Goal: Task Accomplishment & Management: Use online tool/utility

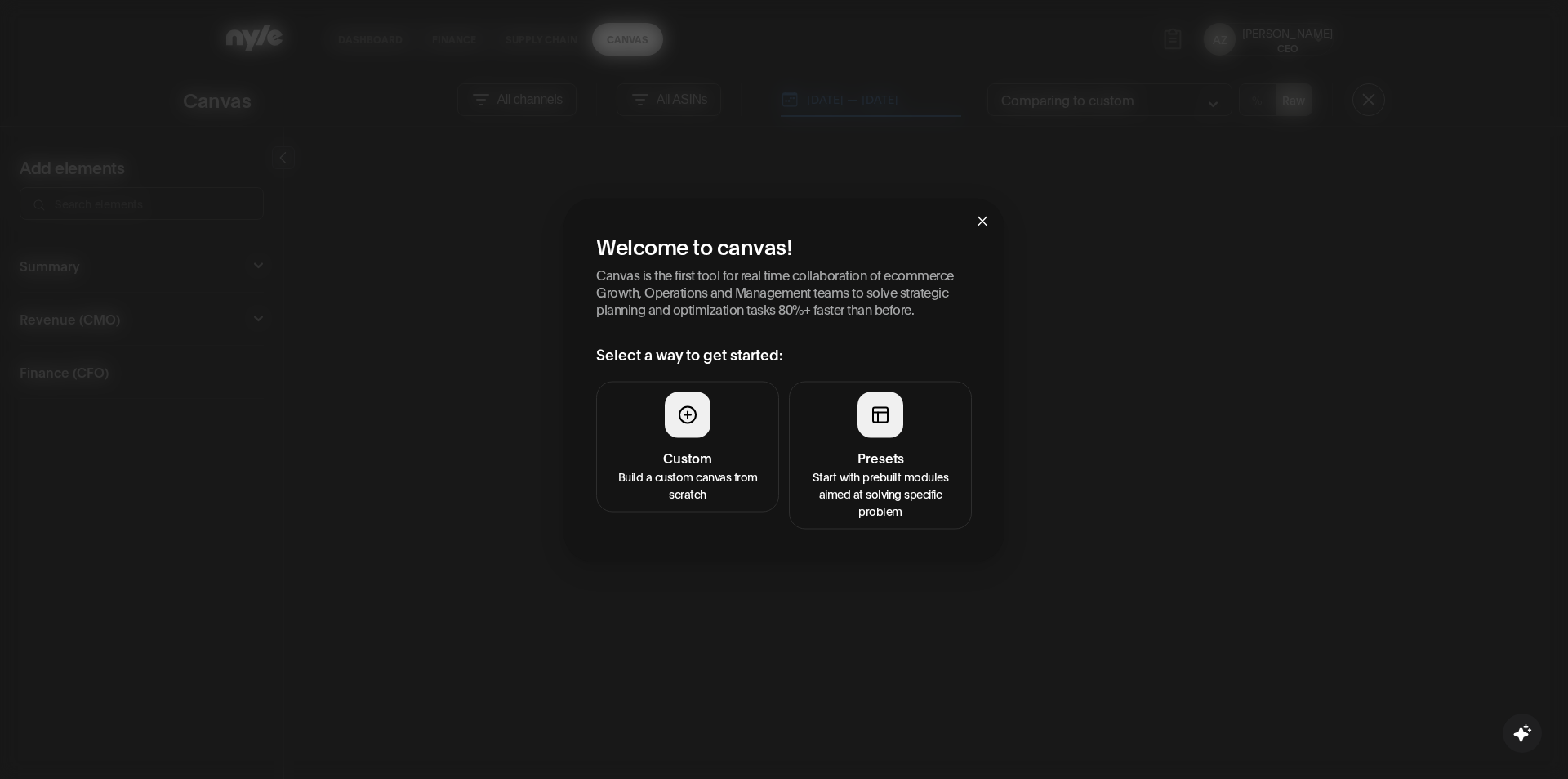
click at [880, 425] on div at bounding box center [880, 414] width 45 height 45
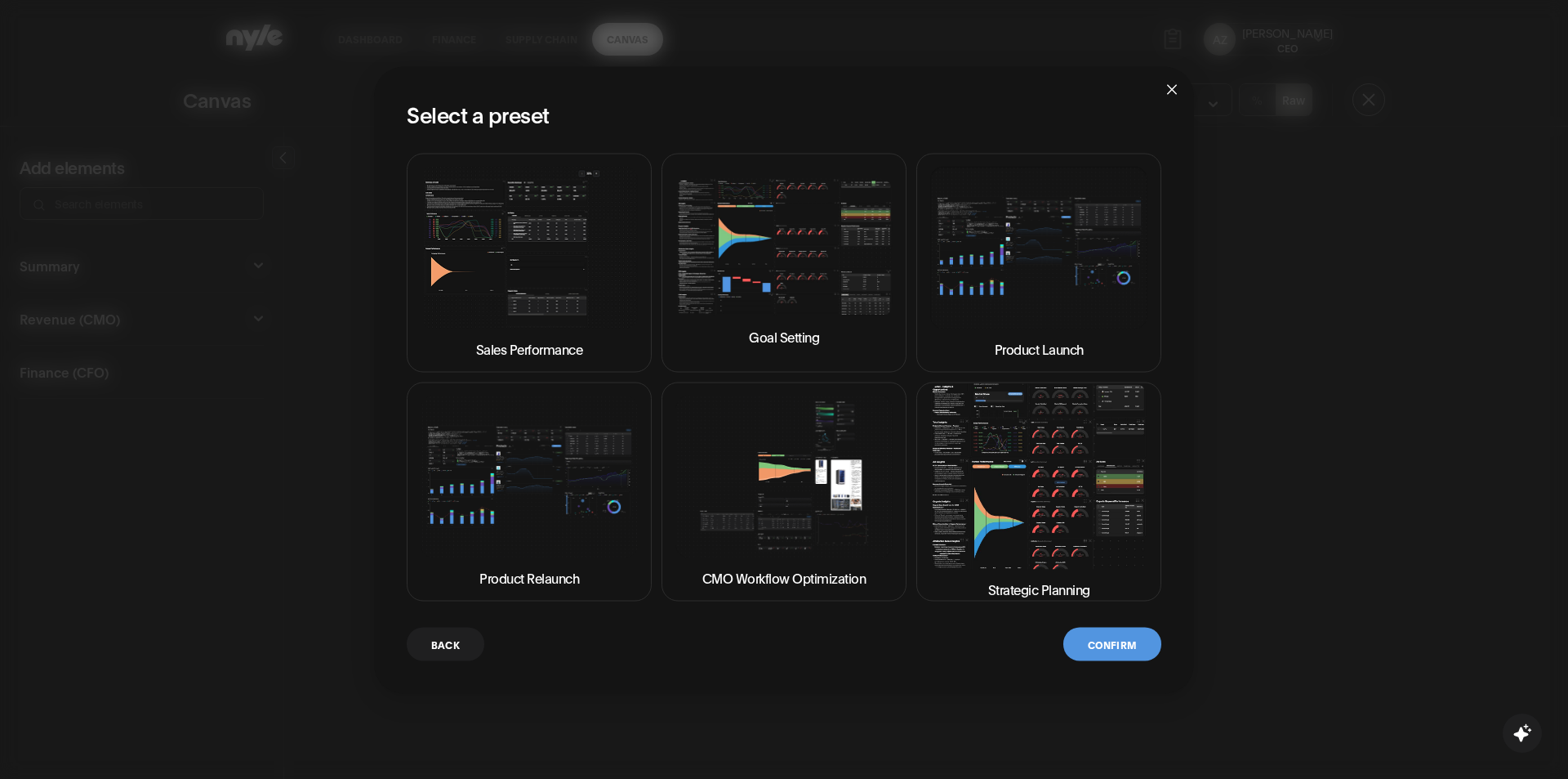
click at [1010, 443] on img at bounding box center [1039, 476] width 217 height 186
click at [1117, 636] on button "Confirm" at bounding box center [1112, 643] width 98 height 34
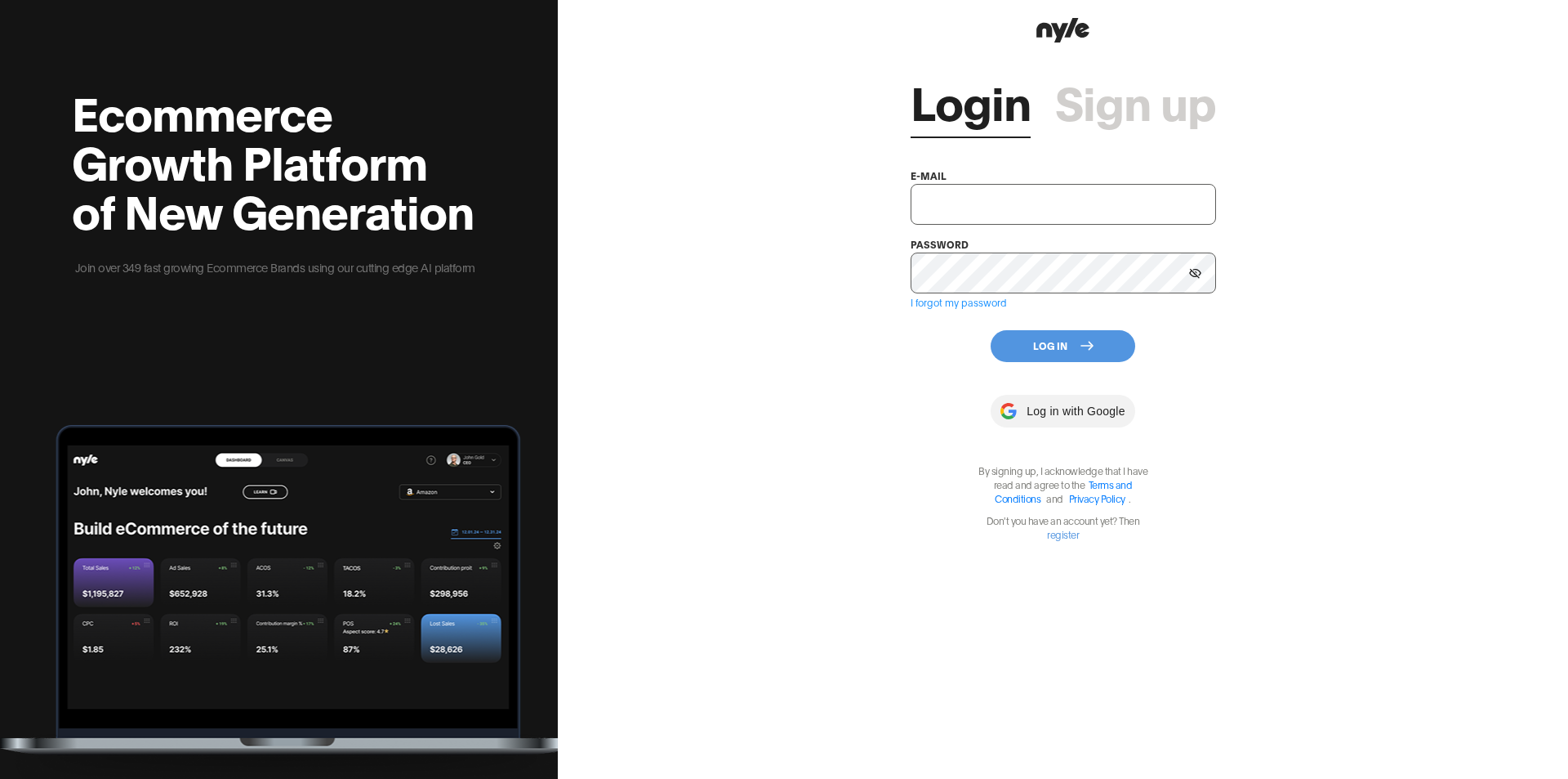
type input "[EMAIL_ADDRESS][PERSON_NAME]"
click at [1035, 163] on div "Login Sign up e-mail [EMAIL_ADDRESS][PERSON_NAME] password I forgot my password…" at bounding box center [1064, 293] width 305 height 494
click at [1035, 188] on input "[EMAIL_ADDRESS][PERSON_NAME]" at bounding box center [1063, 204] width 306 height 41
click at [797, 276] on div "Login Sign up e-mail [EMAIL_ADDRESS][PERSON_NAME] password I forgot my password…" at bounding box center [1063, 390] width 1011 height 779
drag, startPoint x: 1026, startPoint y: 346, endPoint x: 1027, endPoint y: 357, distance: 11.0
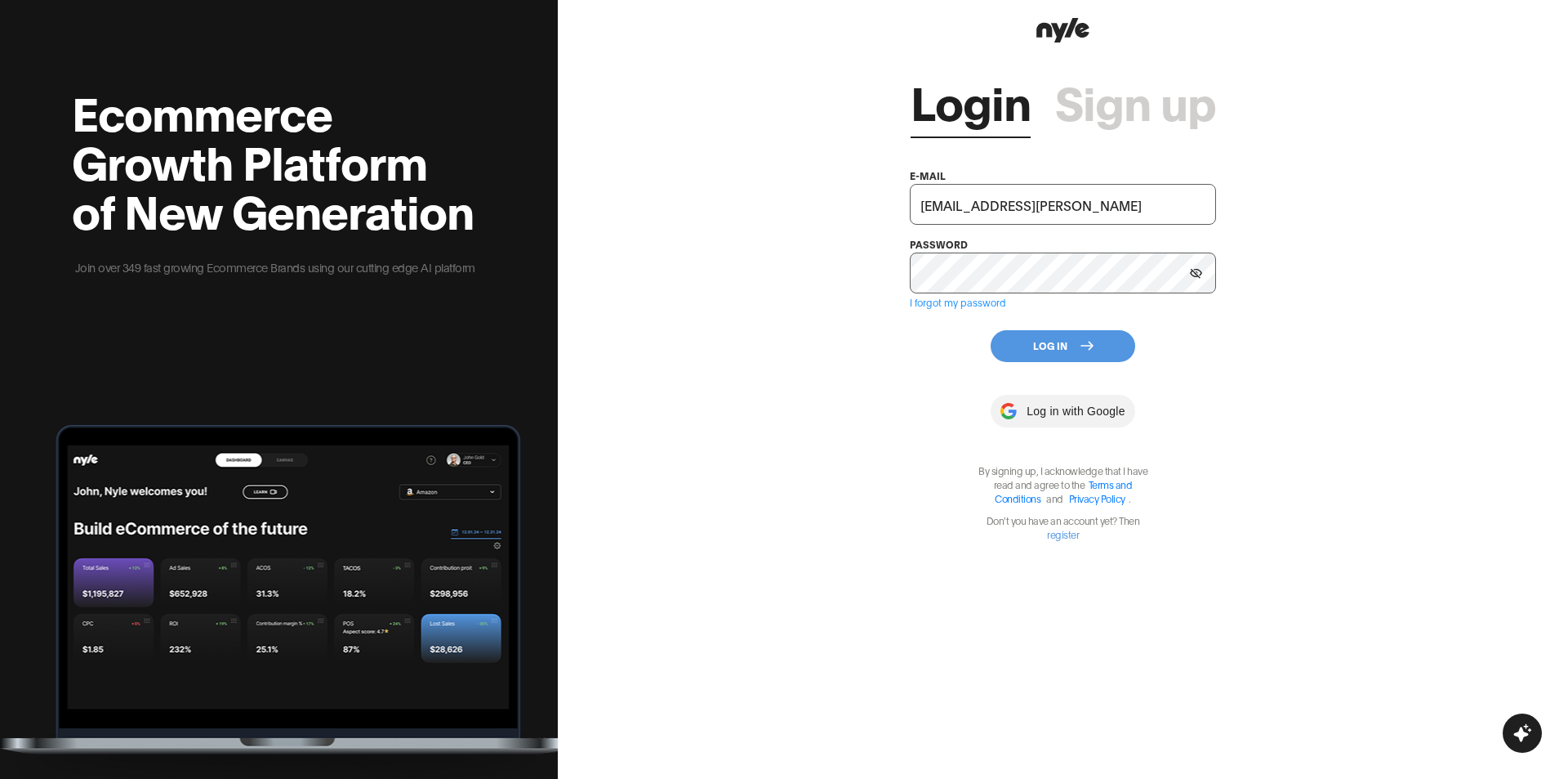
click at [1028, 346] on button "Log In" at bounding box center [1063, 346] width 145 height 32
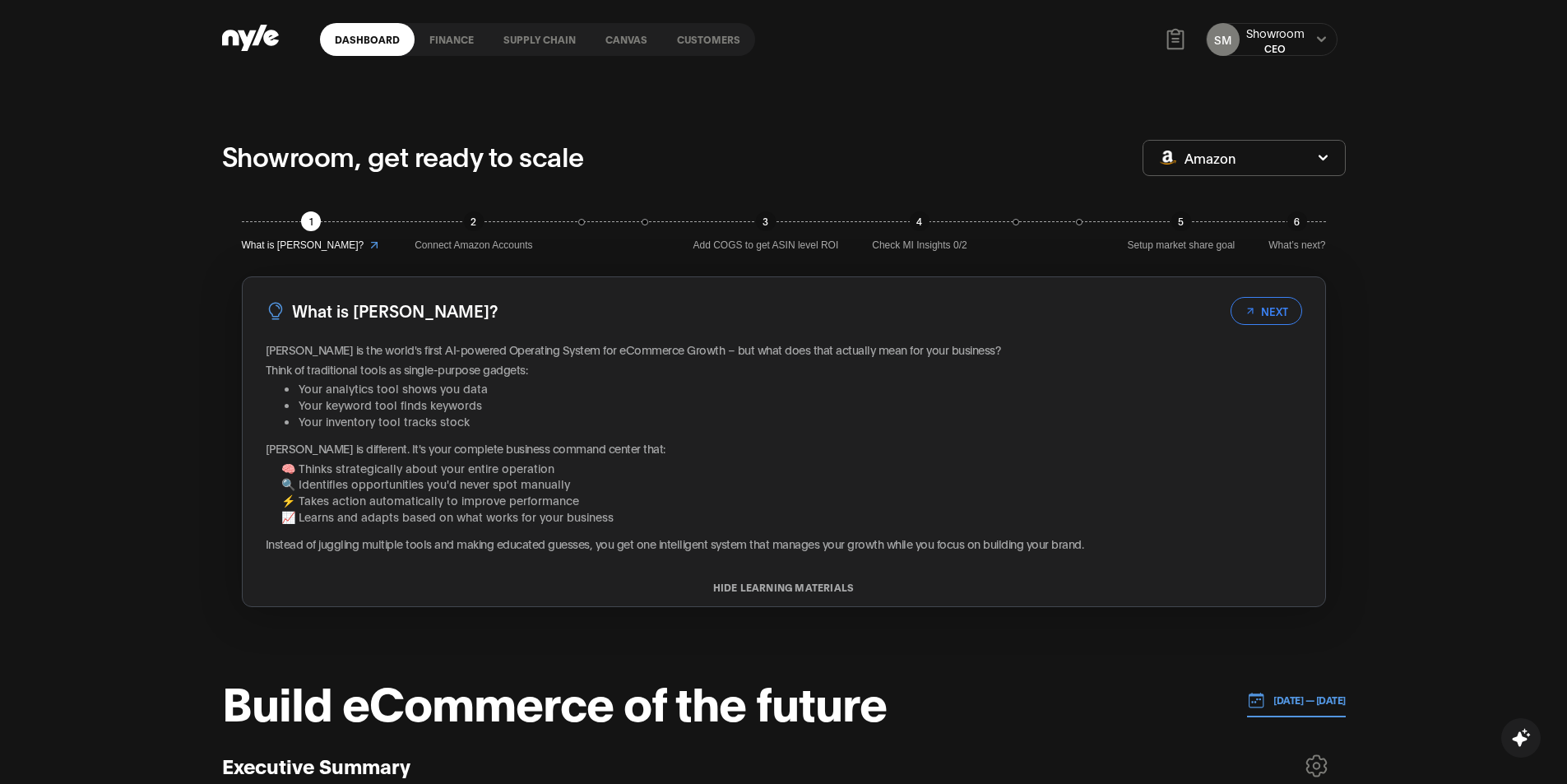
click at [725, 43] on link "Customers" at bounding box center [709, 40] width 93 height 33
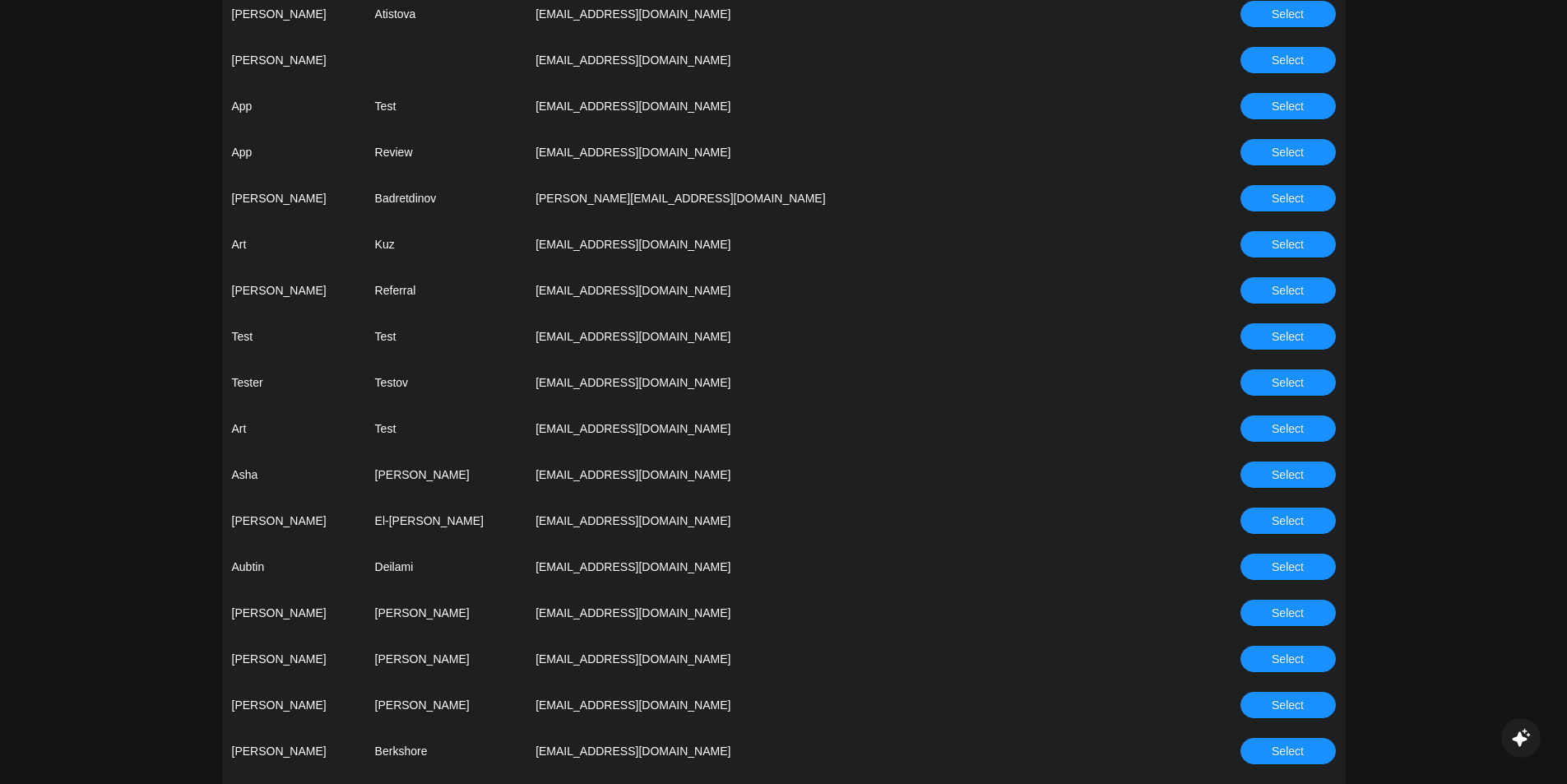
scroll to position [1151, 0]
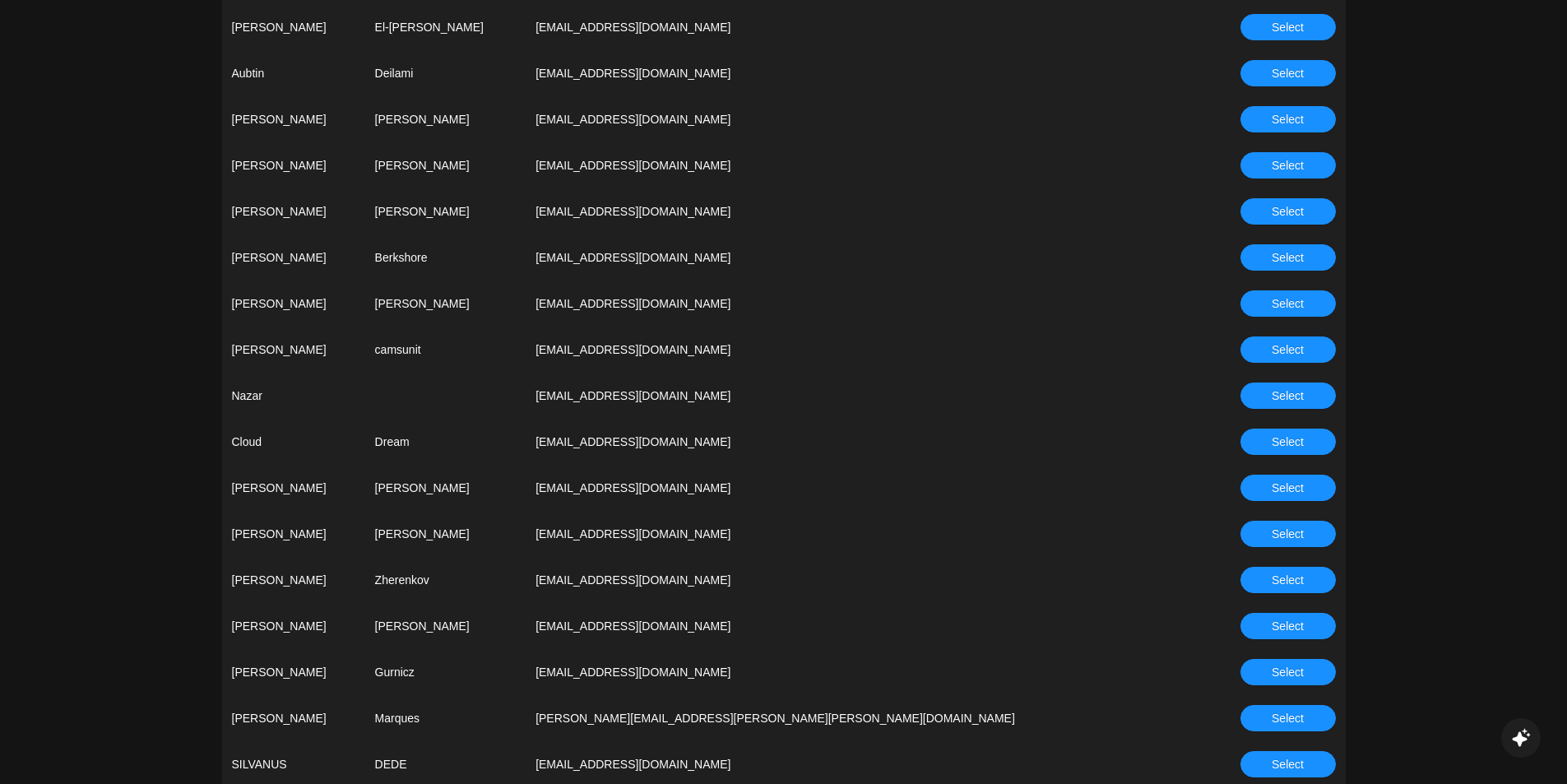
click at [1267, 587] on button "Select" at bounding box center [1289, 579] width 95 height 26
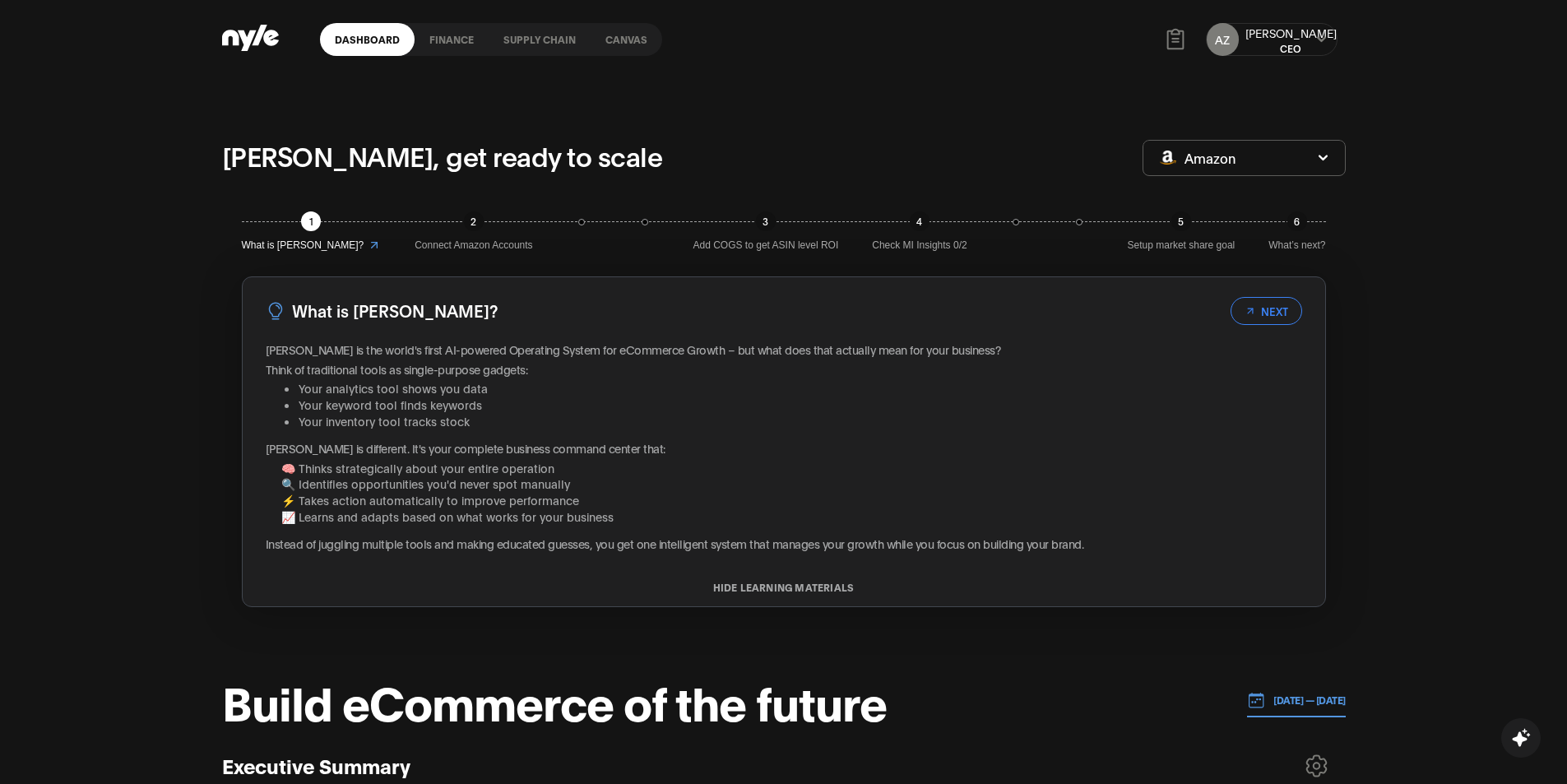
click at [620, 47] on link "Canvas" at bounding box center [627, 40] width 72 height 33
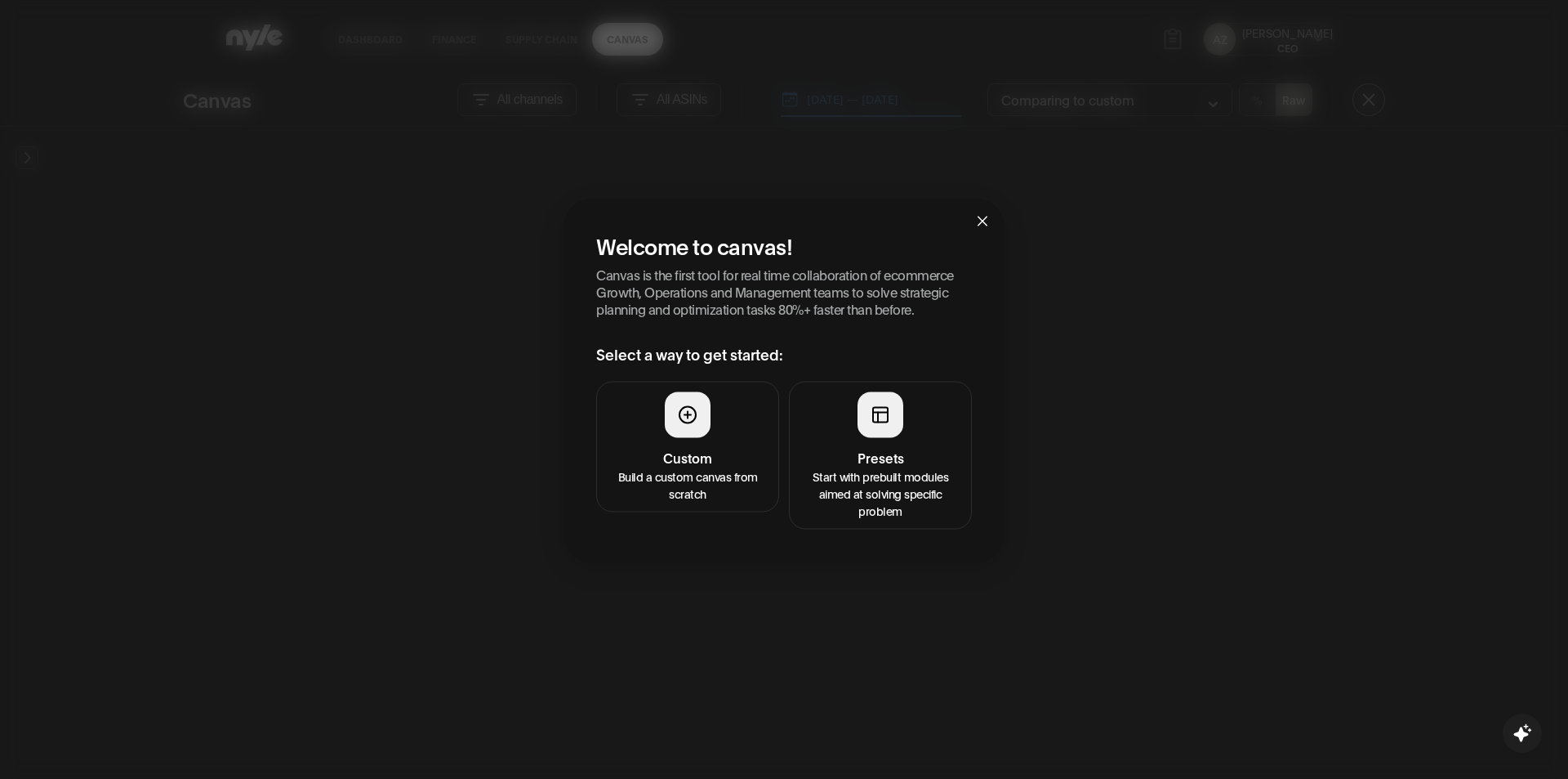
click at [895, 453] on h4 "Presets" at bounding box center [880, 456] width 161 height 19
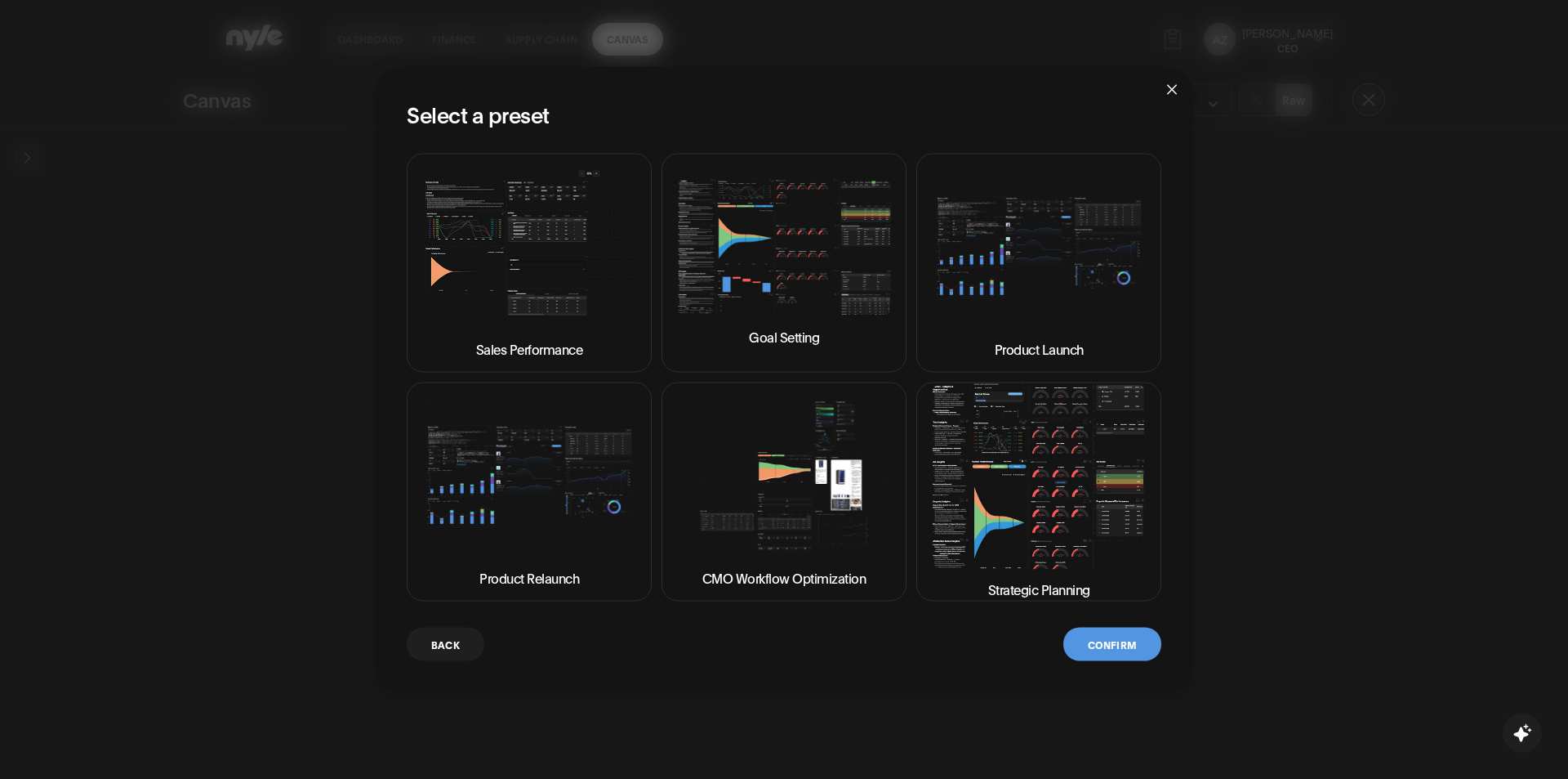
click at [1050, 518] on img at bounding box center [1039, 476] width 217 height 186
click at [1106, 656] on button "Confirm" at bounding box center [1112, 643] width 98 height 34
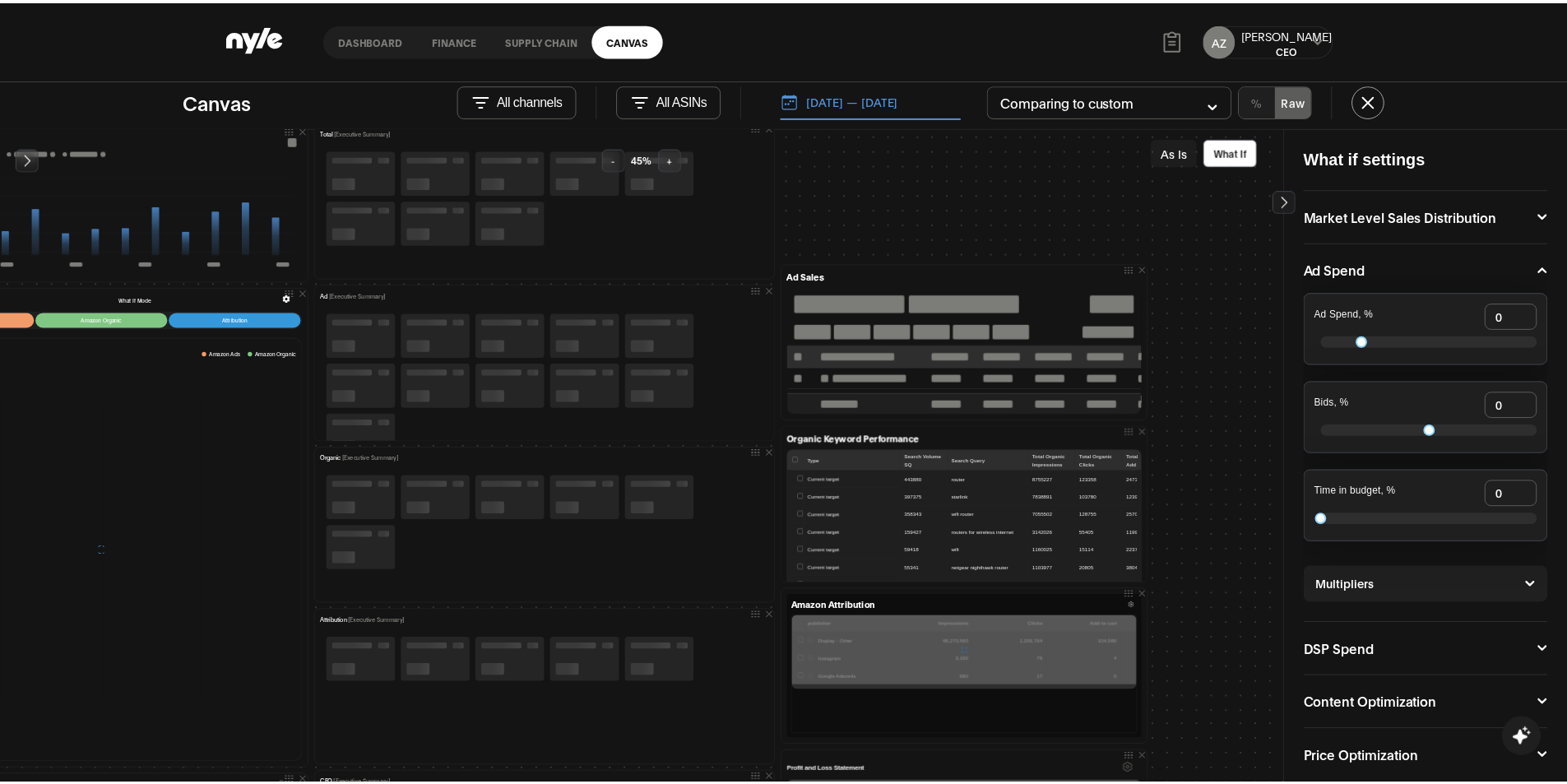
scroll to position [411, 658]
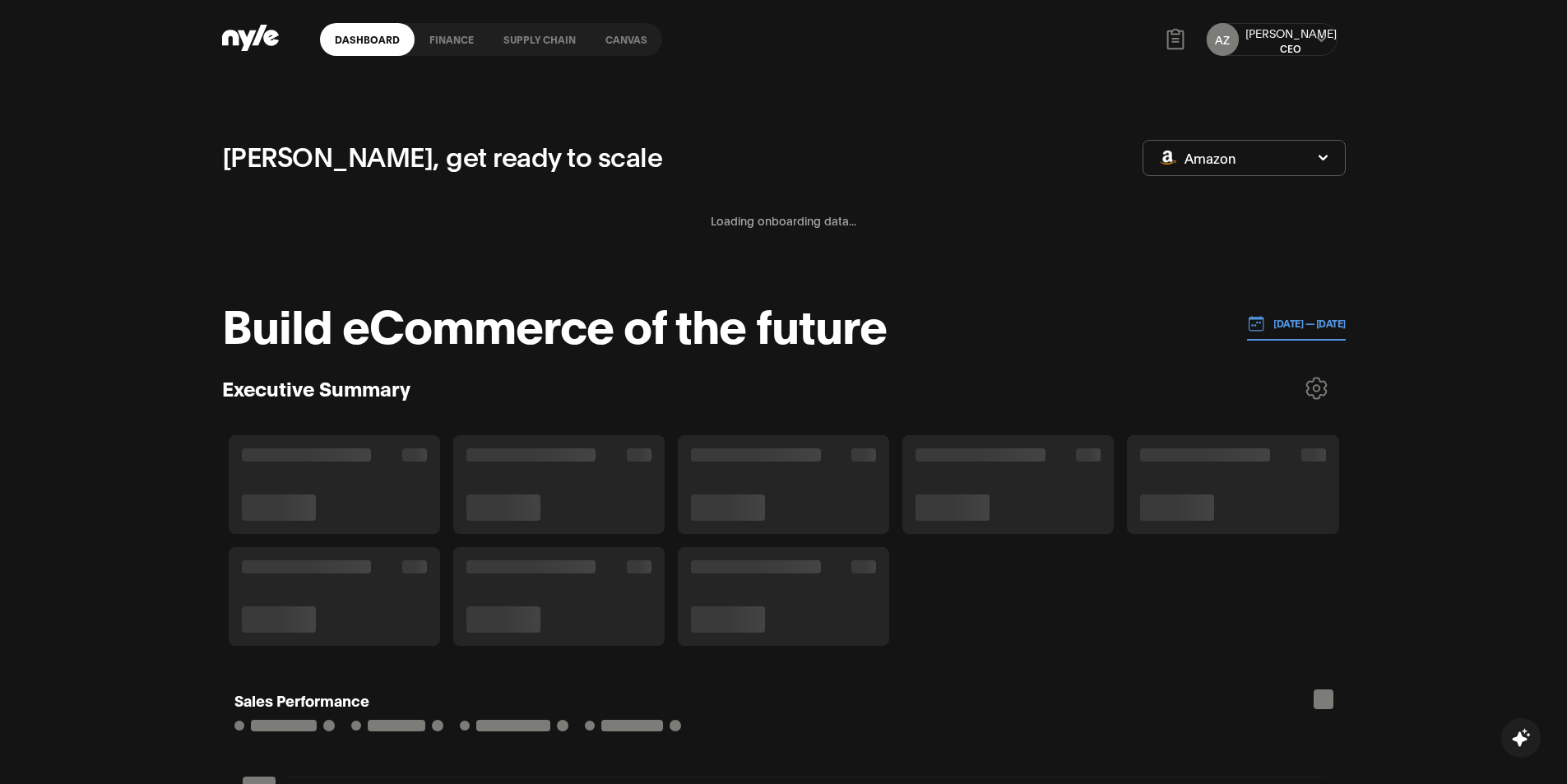
scroll to position [206, 2]
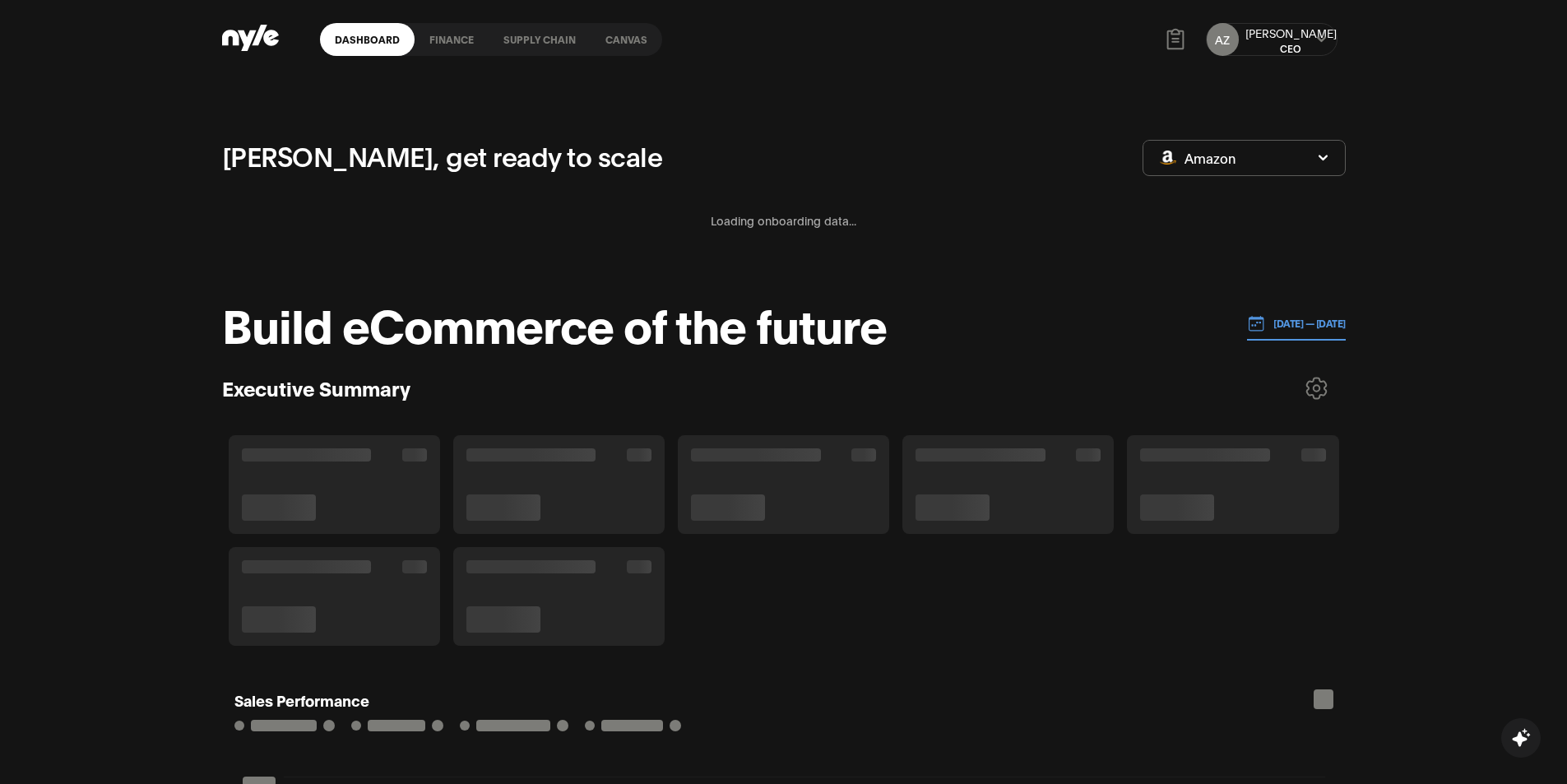
click at [448, 41] on link "finance" at bounding box center [452, 40] width 74 height 33
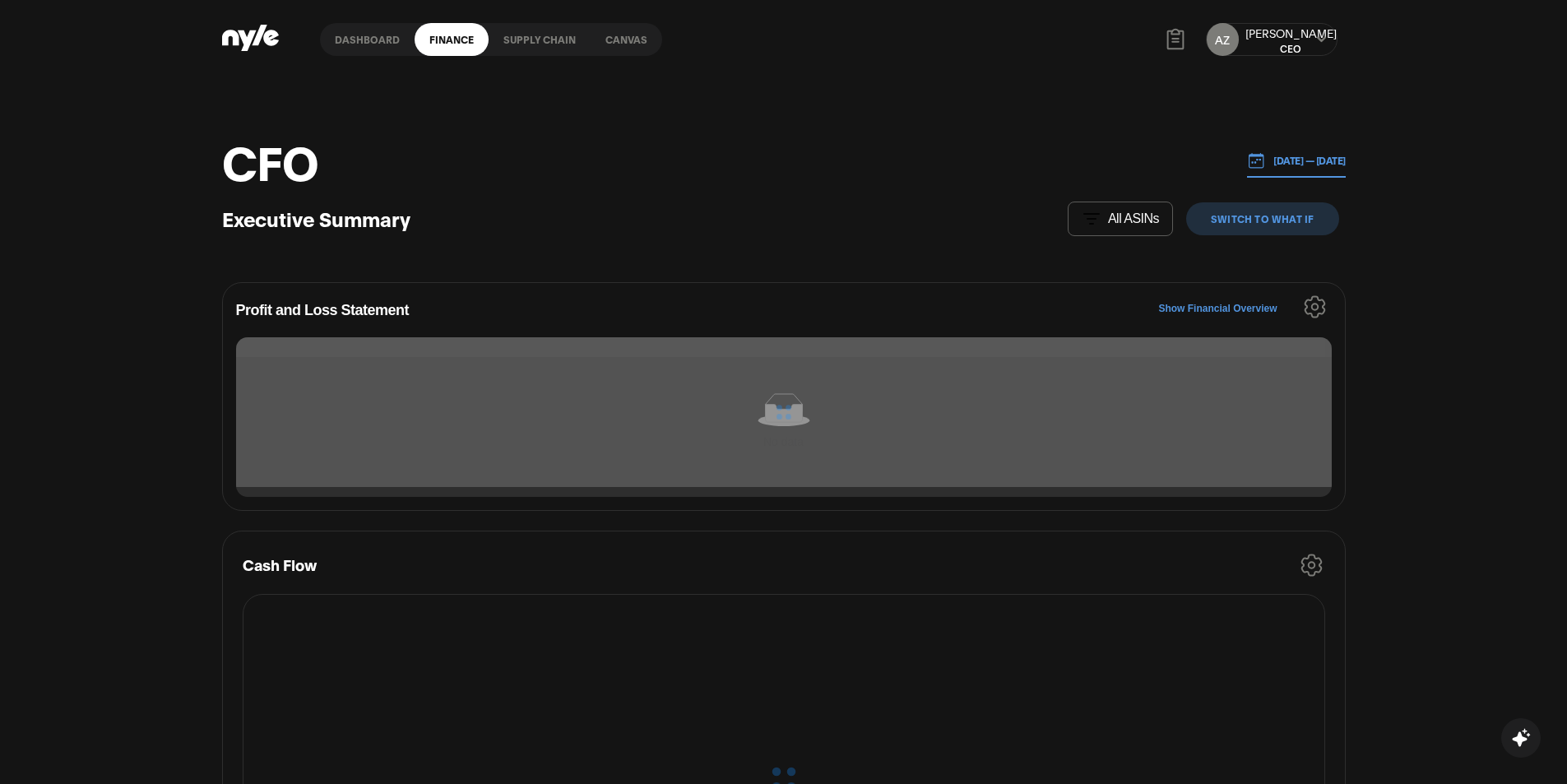
click at [370, 40] on link "Dashboard" at bounding box center [367, 40] width 94 height 33
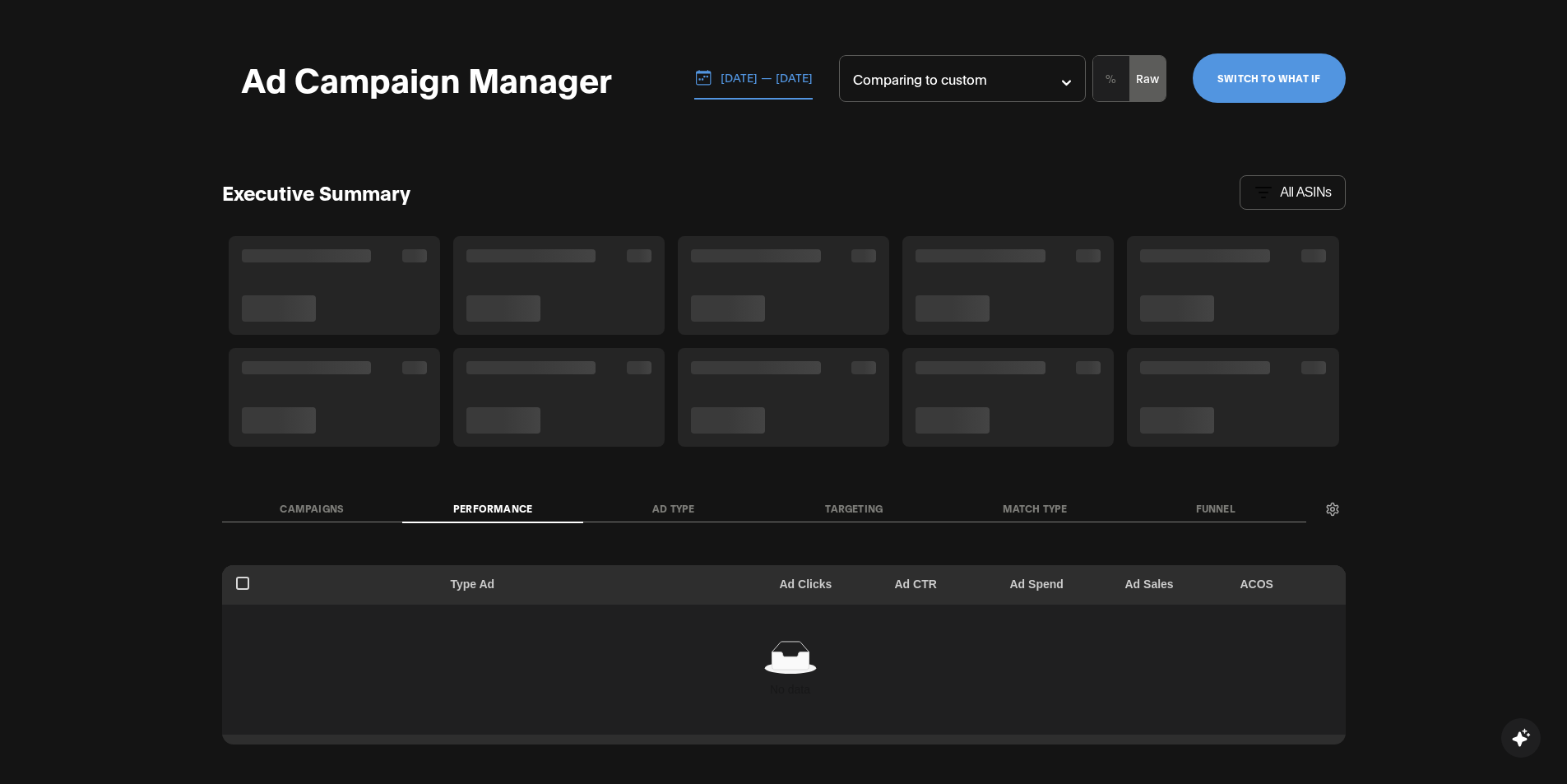
scroll to position [79, 0]
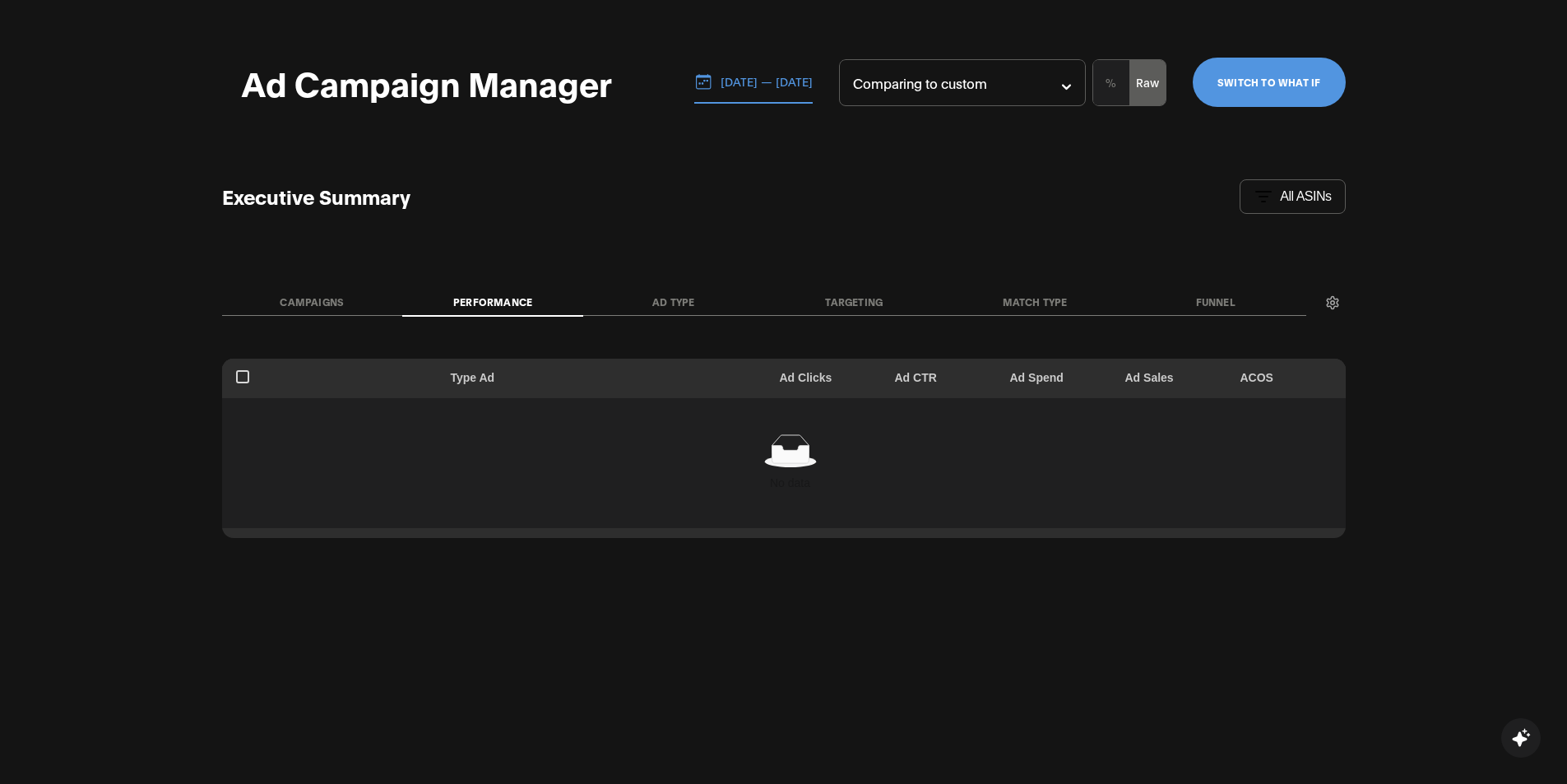
click at [301, 311] on button "Campaigns" at bounding box center [312, 303] width 181 height 27
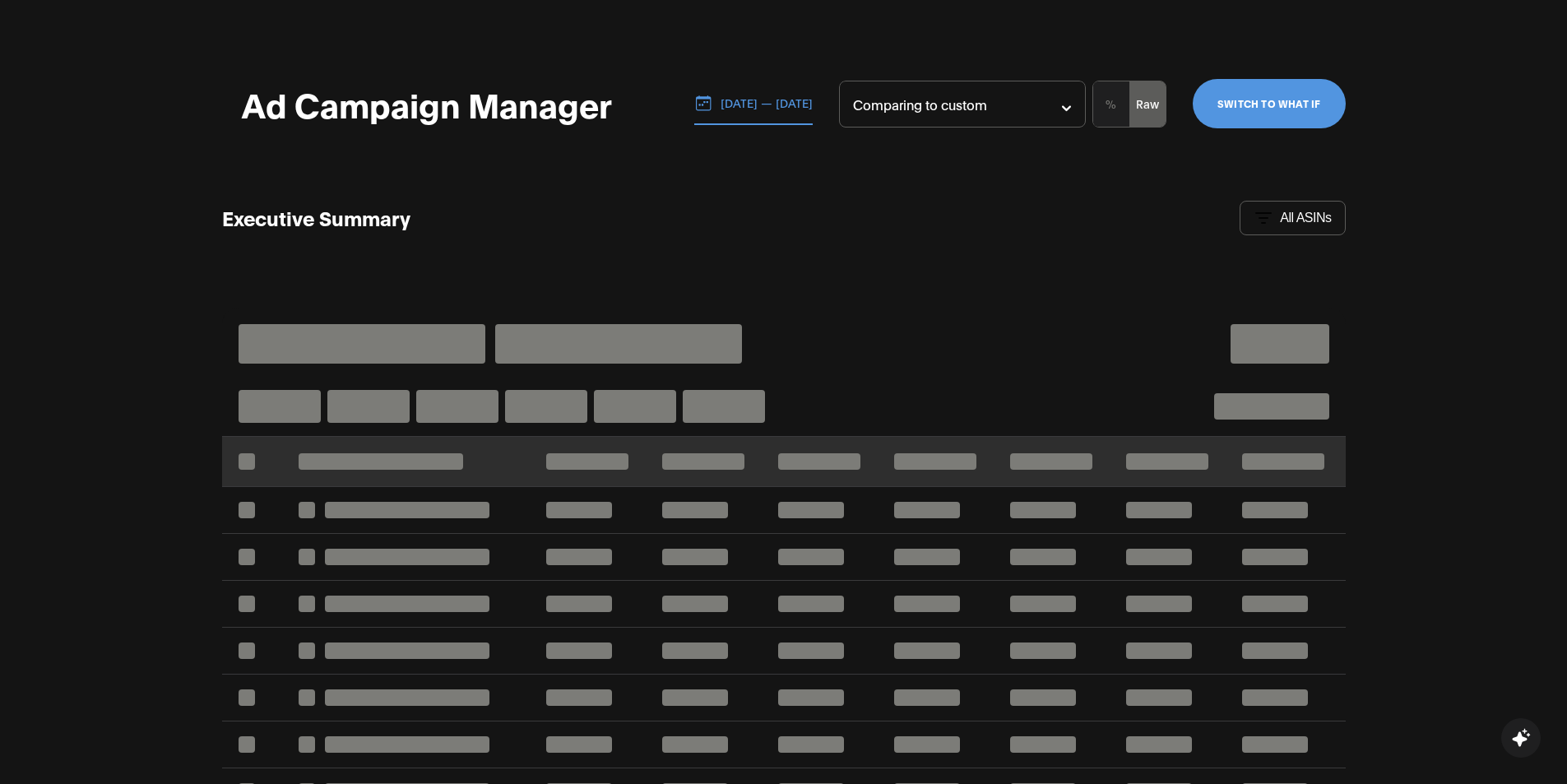
scroll to position [0, 0]
